Goal: Find specific page/section: Find specific page/section

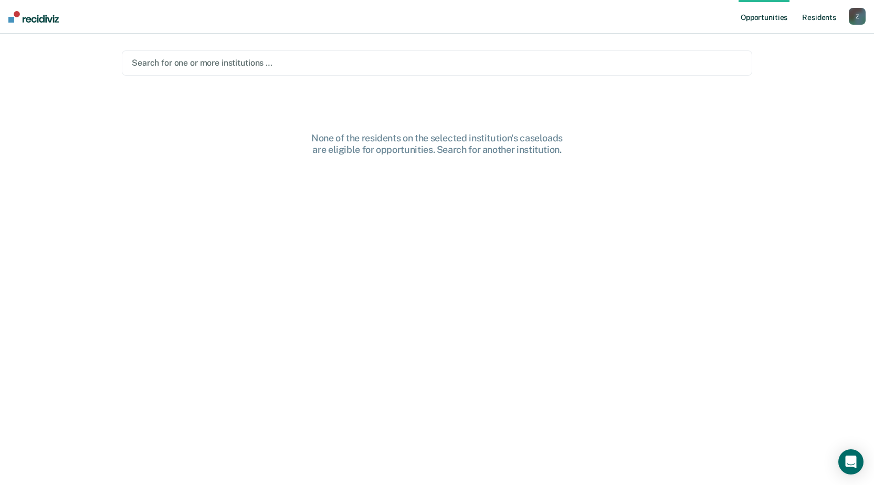
click at [814, 17] on link "Resident s" at bounding box center [819, 17] width 38 height 34
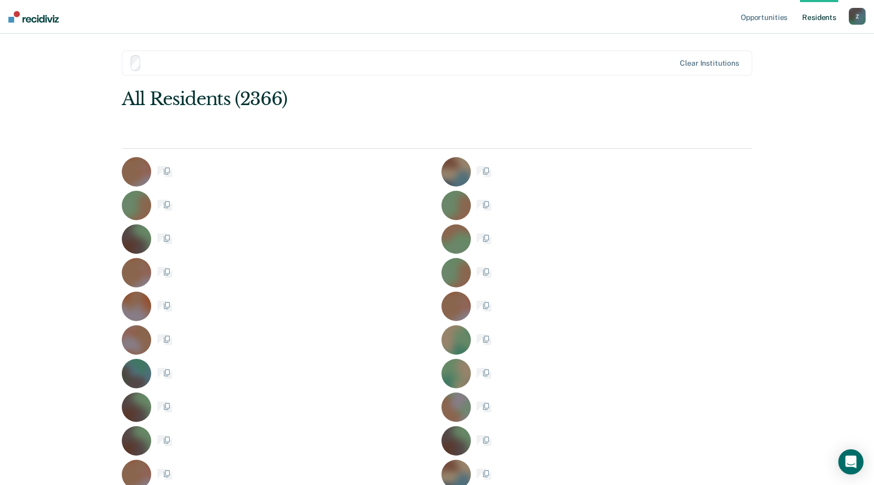
click at [814, 17] on link "Resident s" at bounding box center [819, 17] width 38 height 34
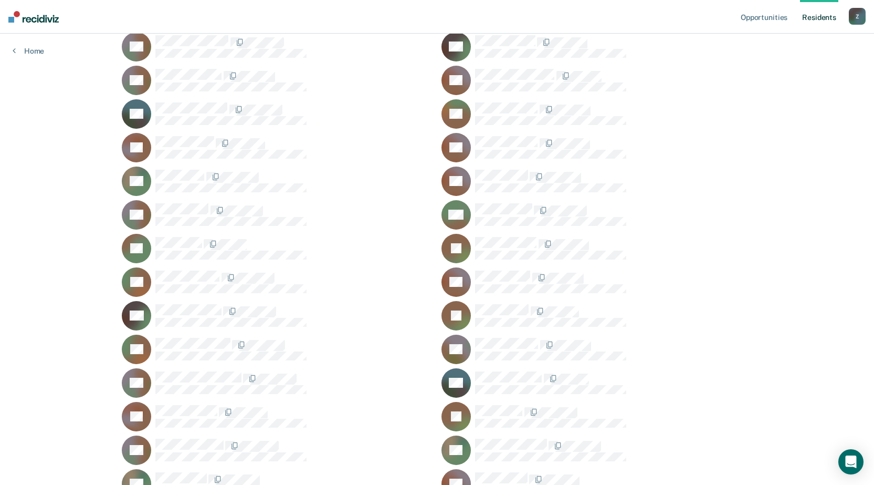
scroll to position [38446, 0]
